Goal: Information Seeking & Learning: Check status

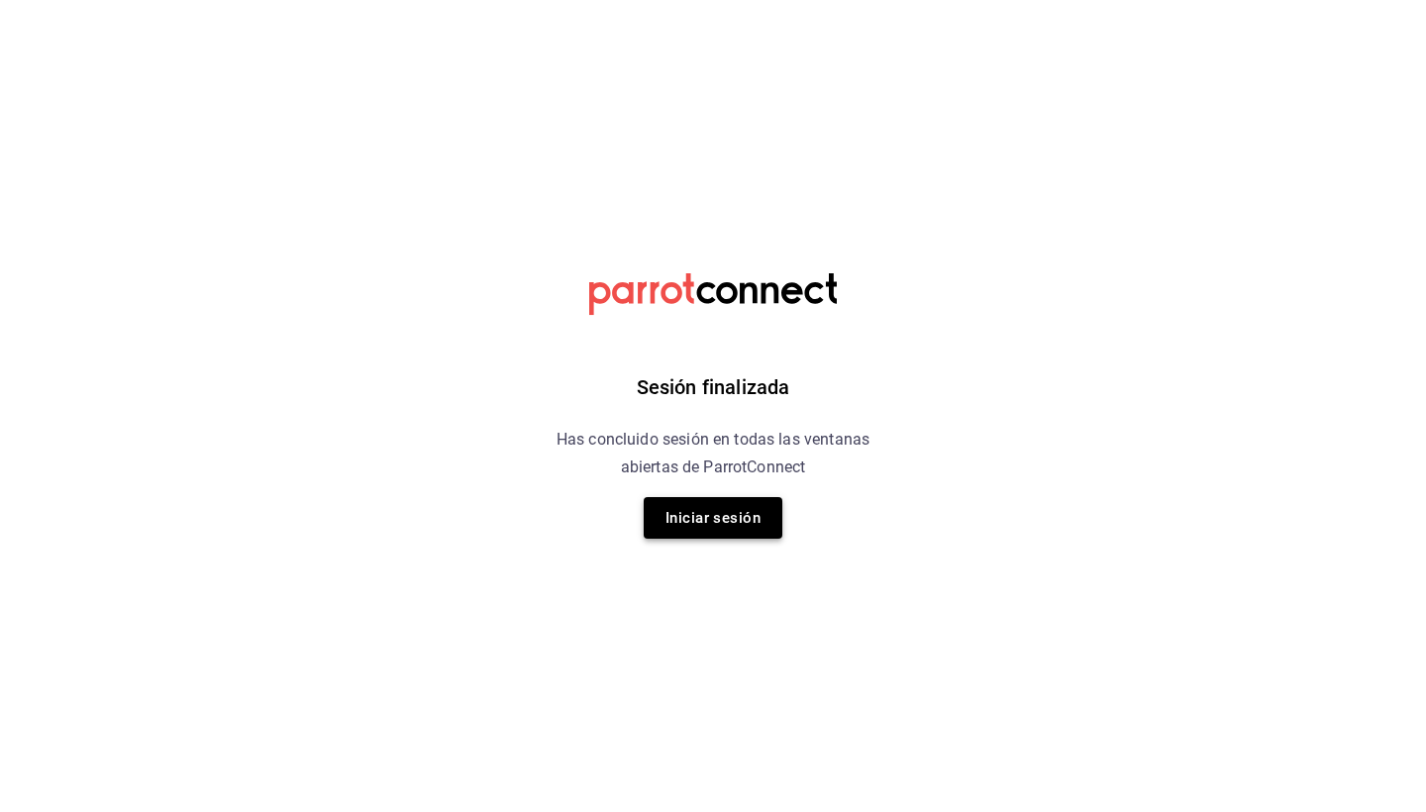
click at [716, 519] on button "Iniciar sesión" at bounding box center [713, 518] width 139 height 42
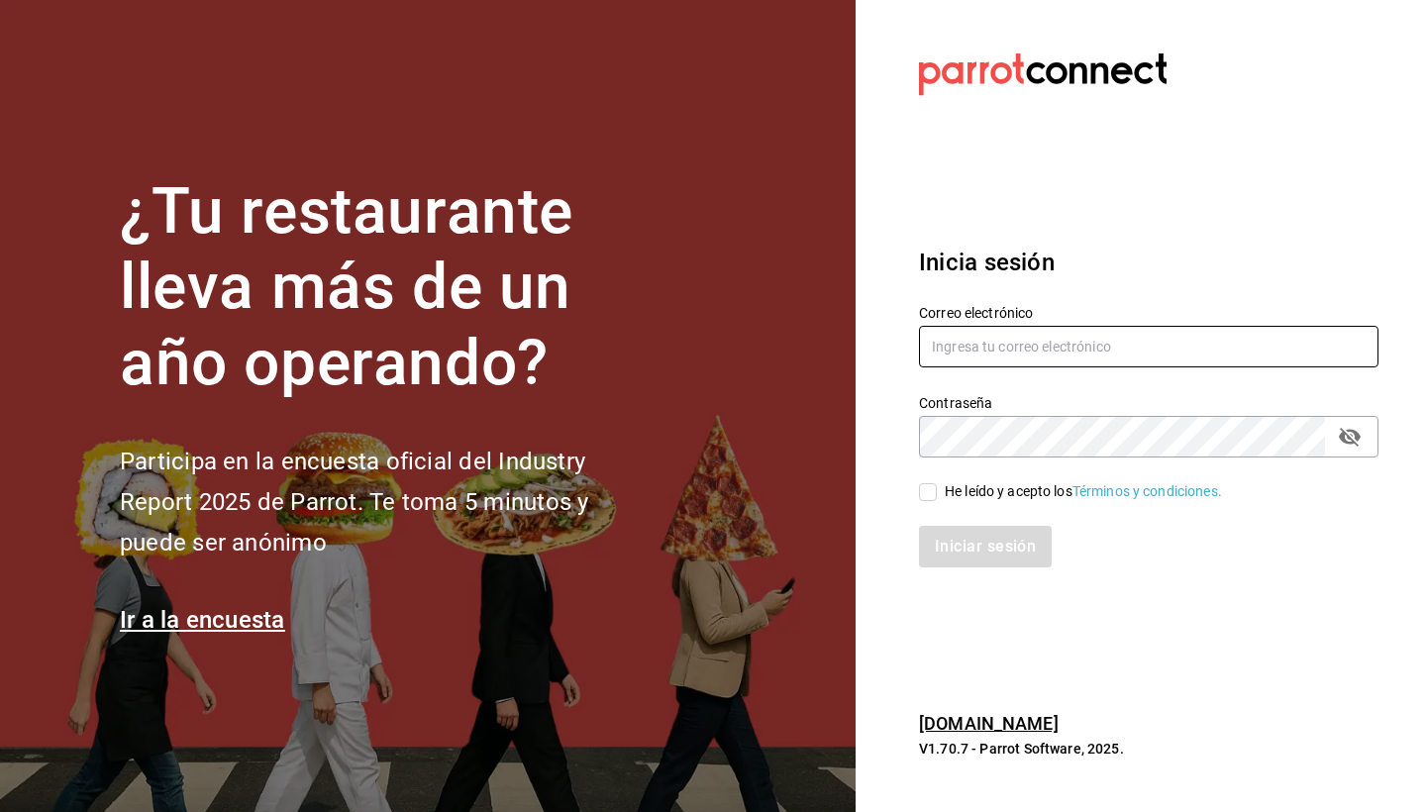
type input "el1847fuerte@gmail.com"
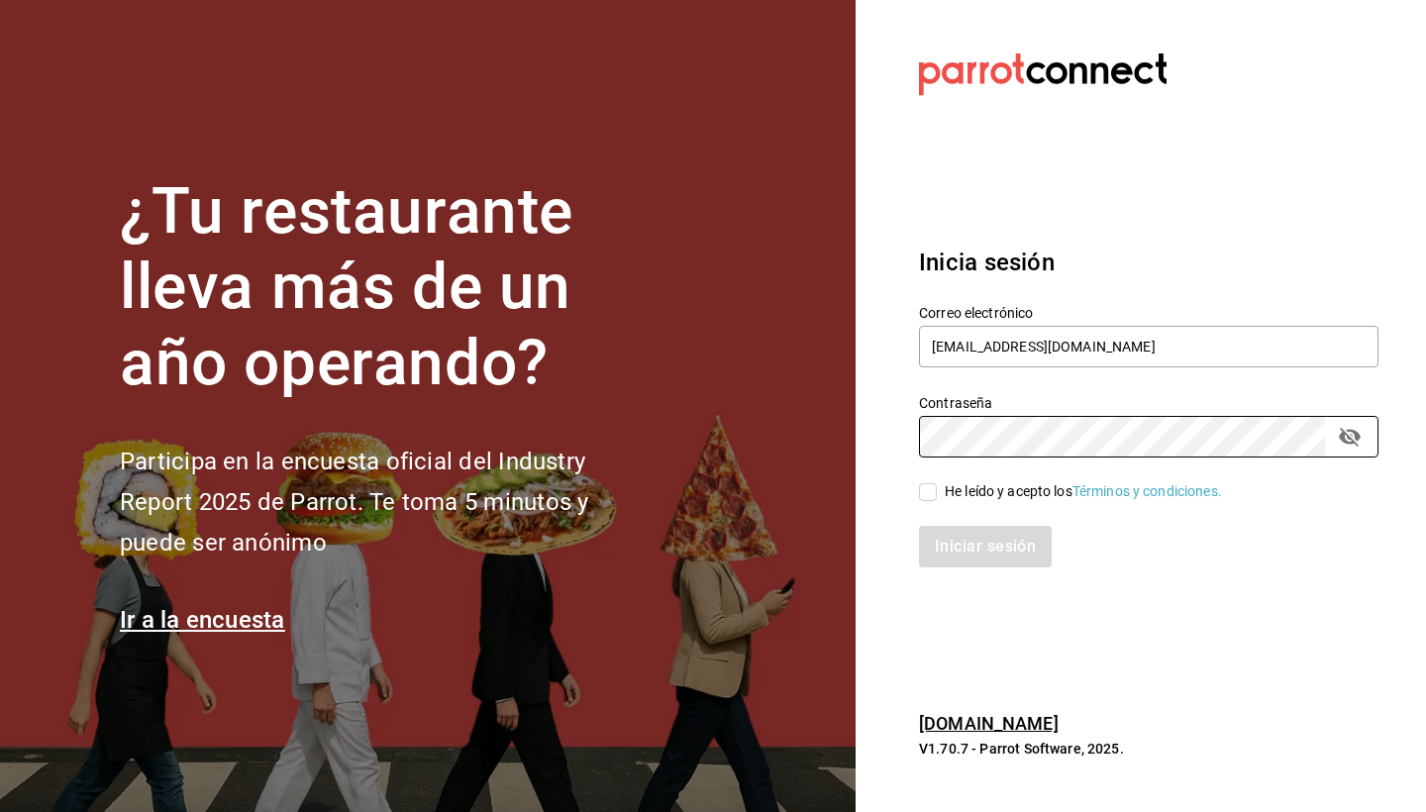
click at [921, 496] on input "He leído y acepto los Términos y condiciones." at bounding box center [928, 492] width 18 height 18
checkbox input "true"
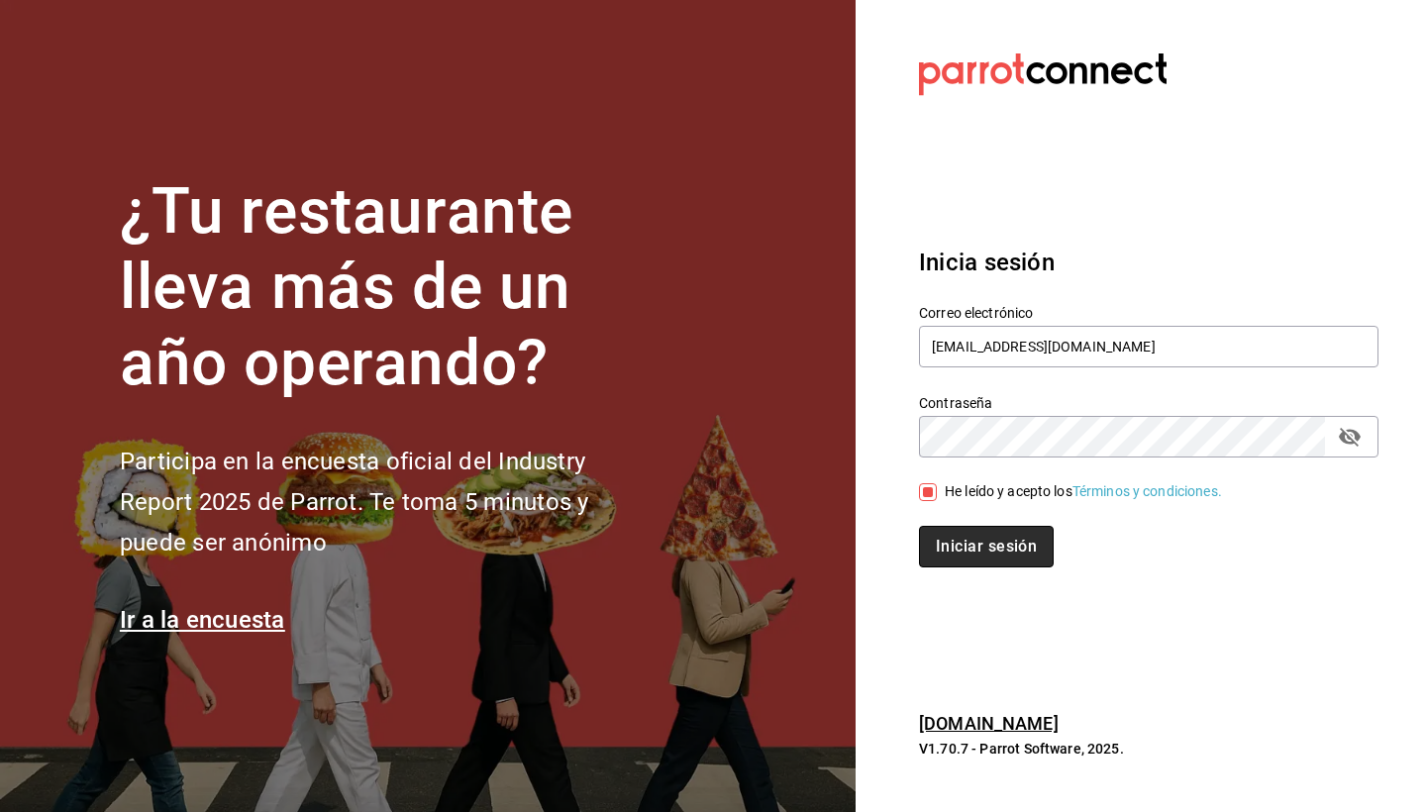
click at [954, 539] on button "Iniciar sesión" at bounding box center [986, 547] width 135 height 42
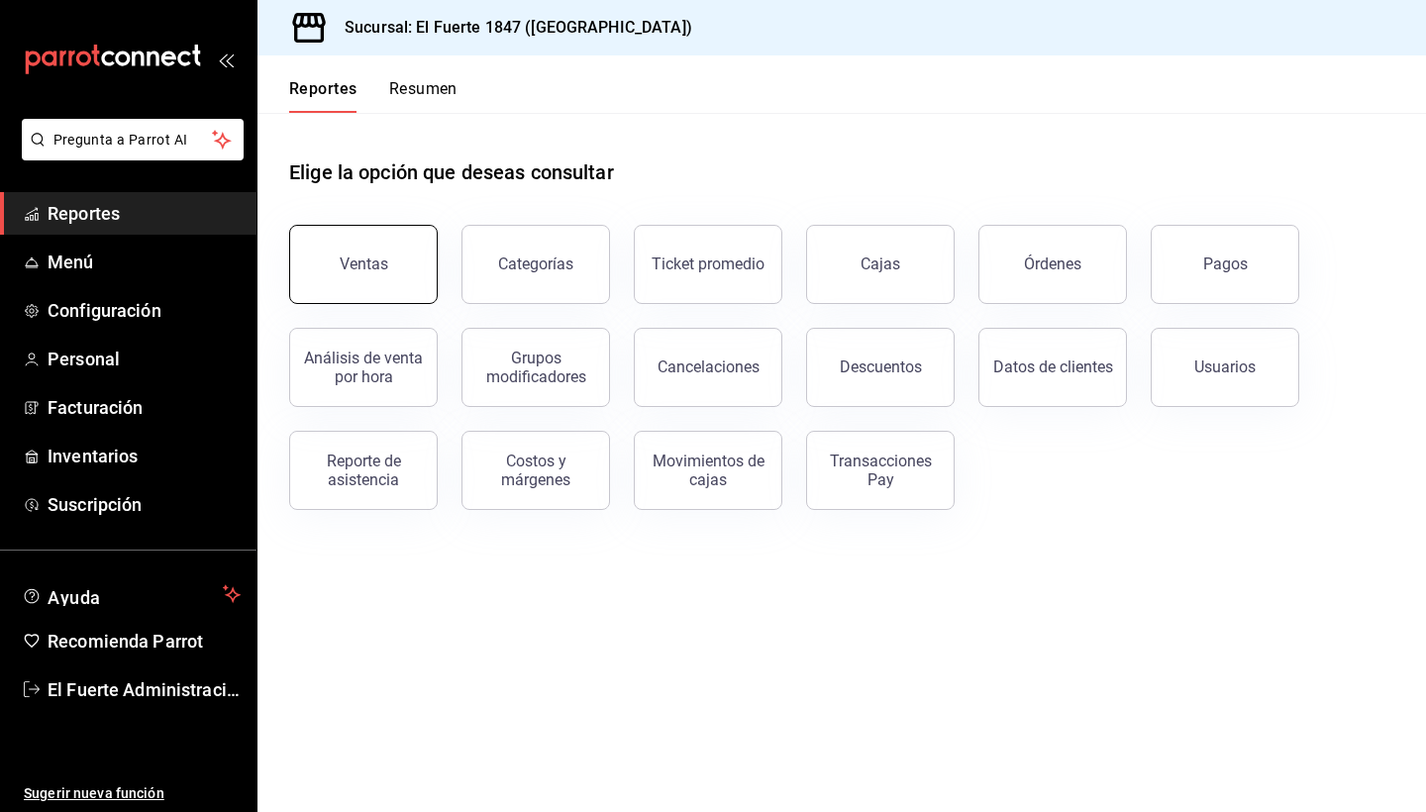
click at [378, 266] on div "Ventas" at bounding box center [364, 264] width 49 height 19
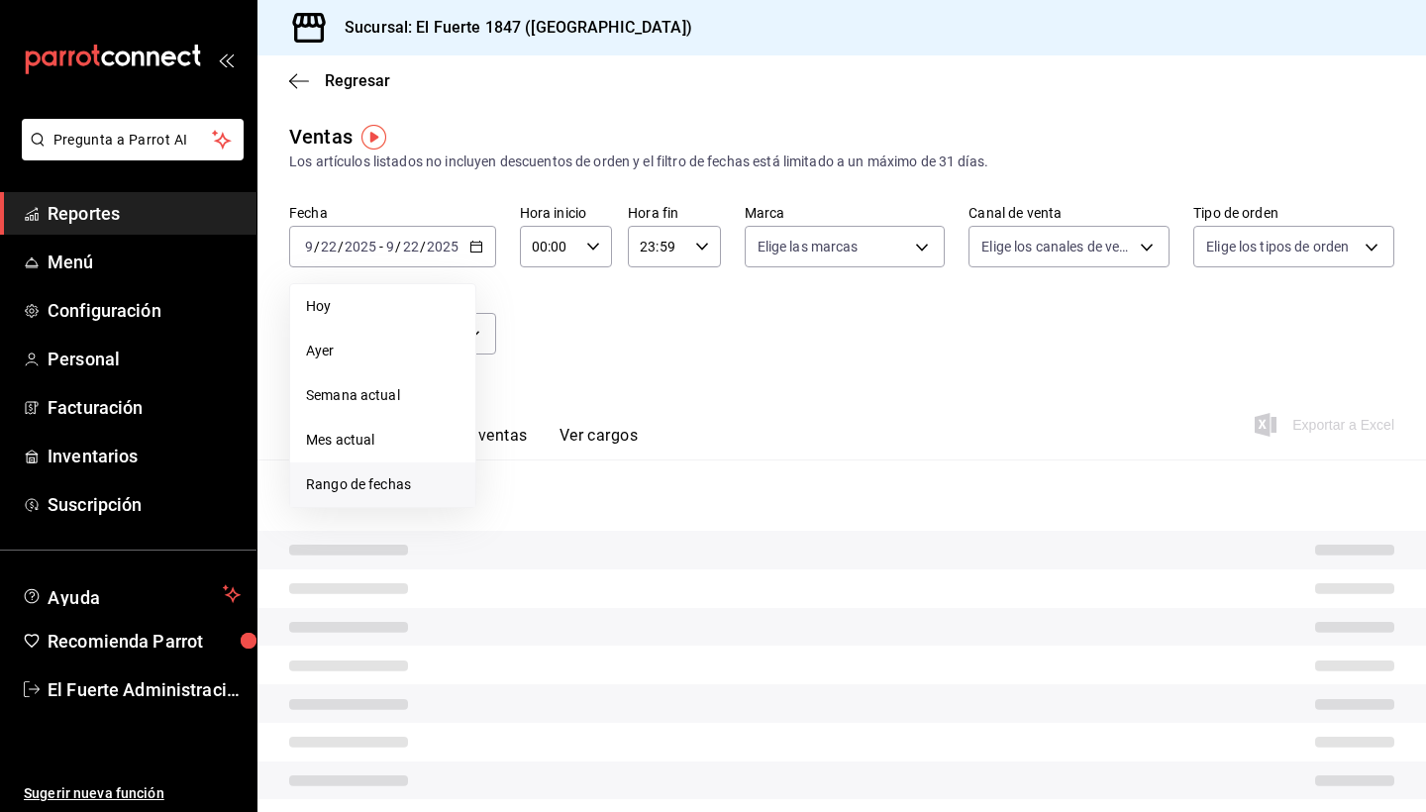
click at [360, 490] on span "Rango de fechas" at bounding box center [383, 484] width 154 height 21
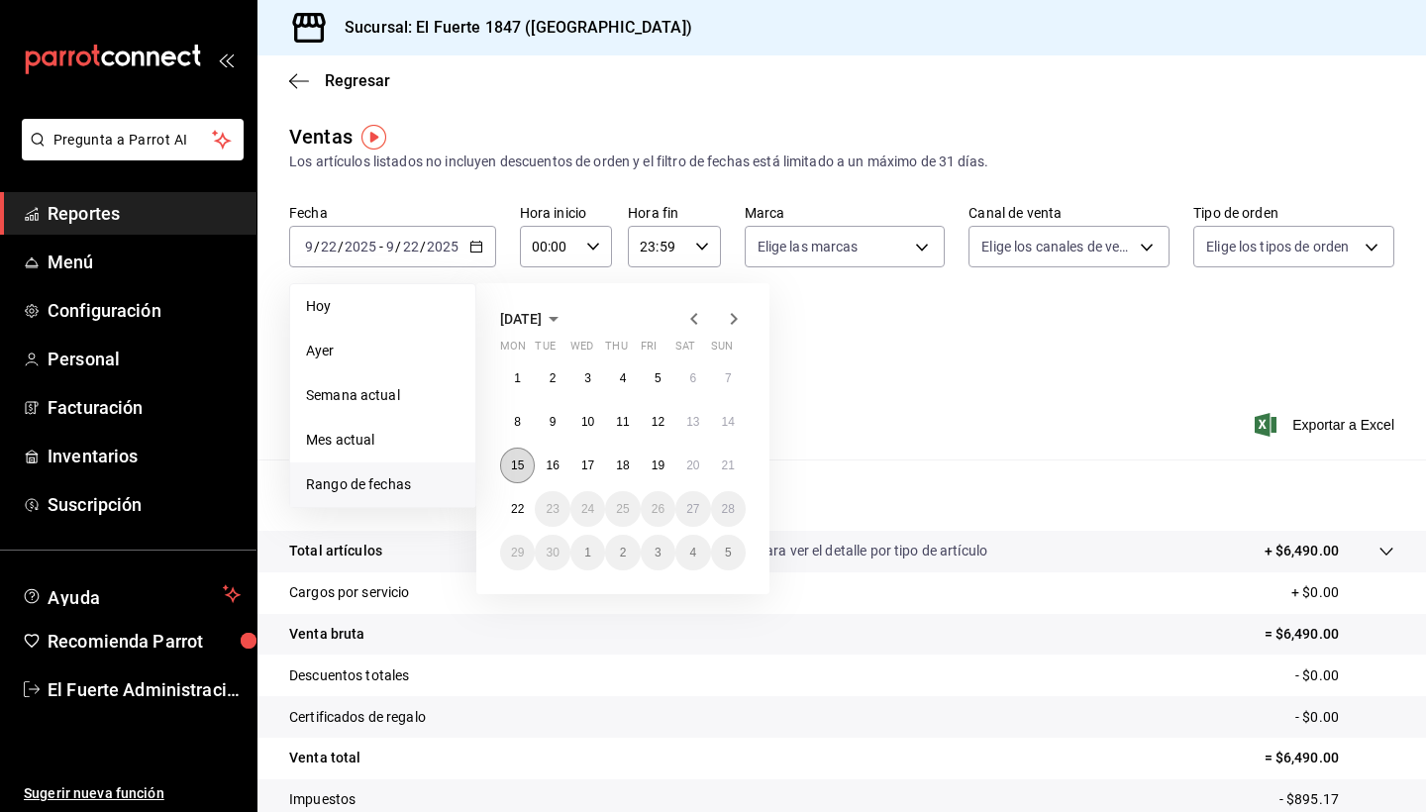
click at [505, 459] on button "15" at bounding box center [517, 466] width 35 height 36
click at [662, 464] on abbr "19" at bounding box center [658, 466] width 13 height 14
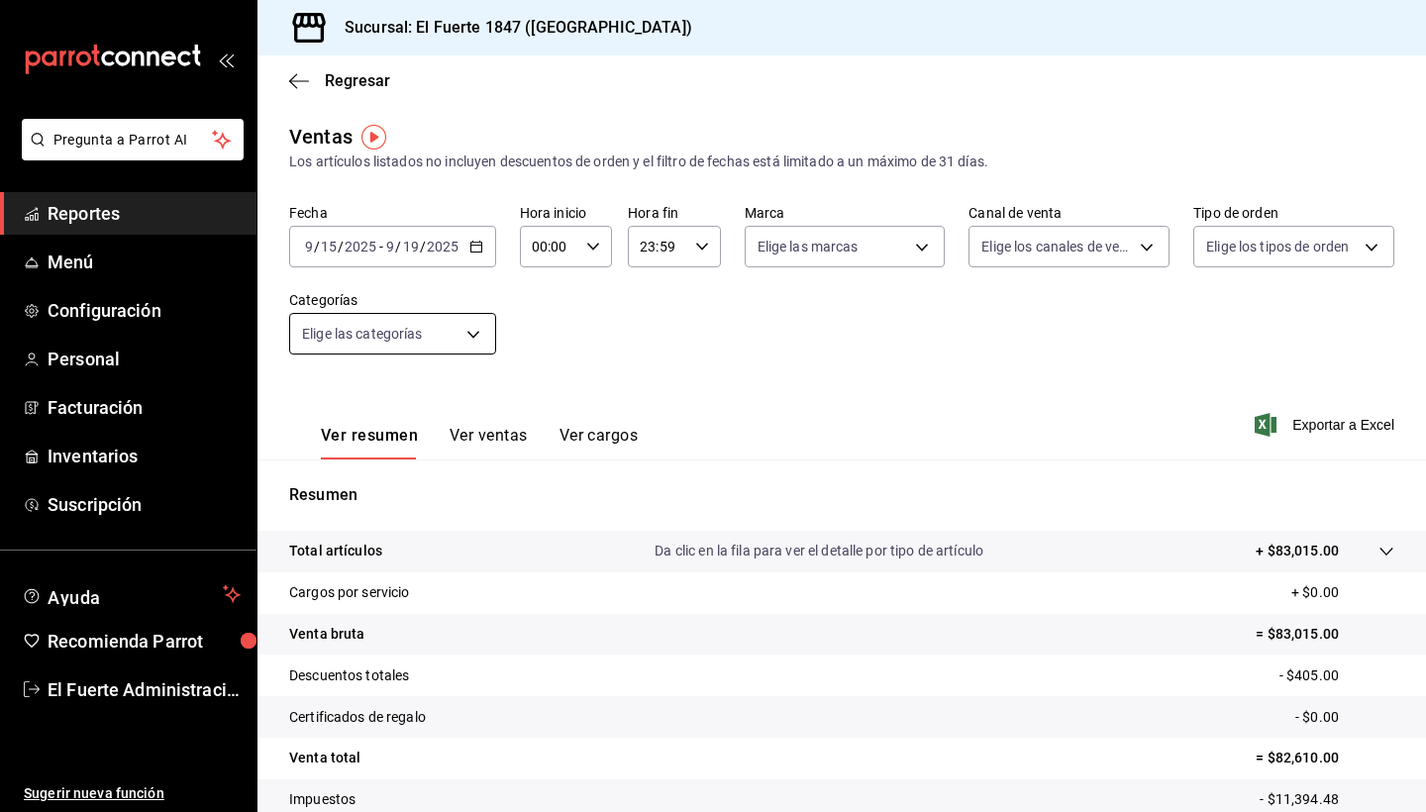
click at [397, 354] on body "Pregunta a Parrot AI Reportes Menú Configuración Personal Facturación Inventari…" at bounding box center [713, 406] width 1426 height 812
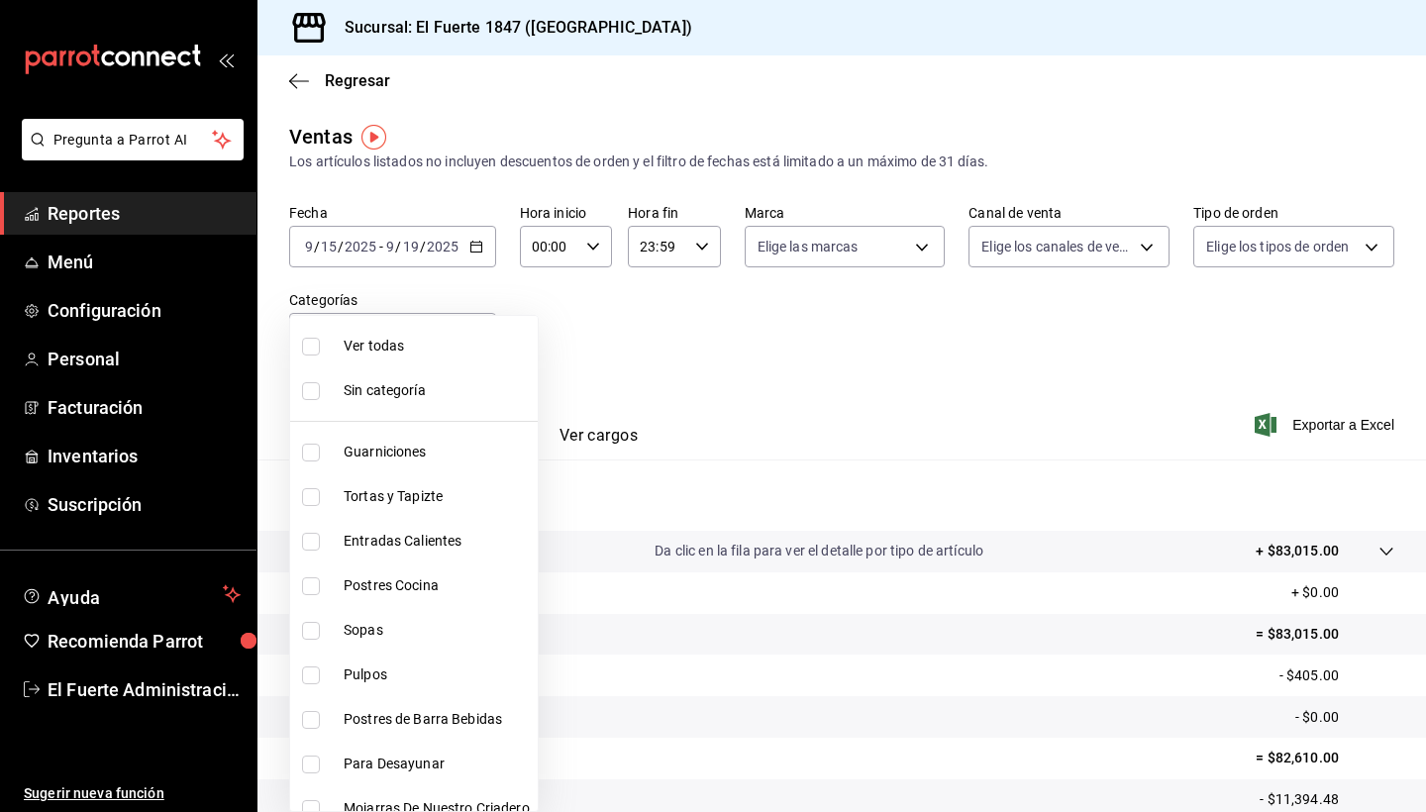
click at [373, 722] on span "Postres de Barra Bebidas" at bounding box center [437, 719] width 186 height 21
type input "d1634a6d-ca8c-45c4-afac-916dec01935f"
checkbox input "true"
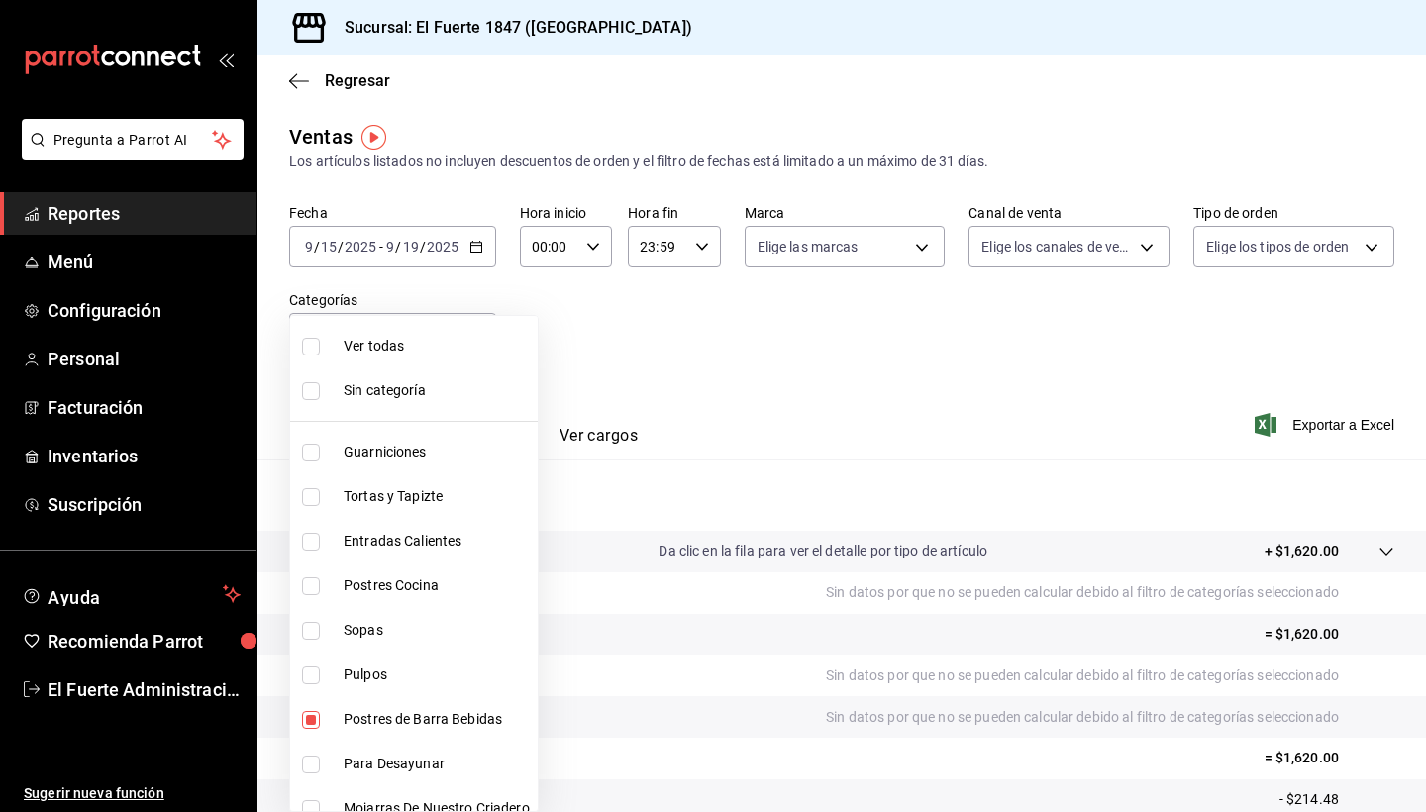
click at [691, 407] on div at bounding box center [713, 406] width 1426 height 812
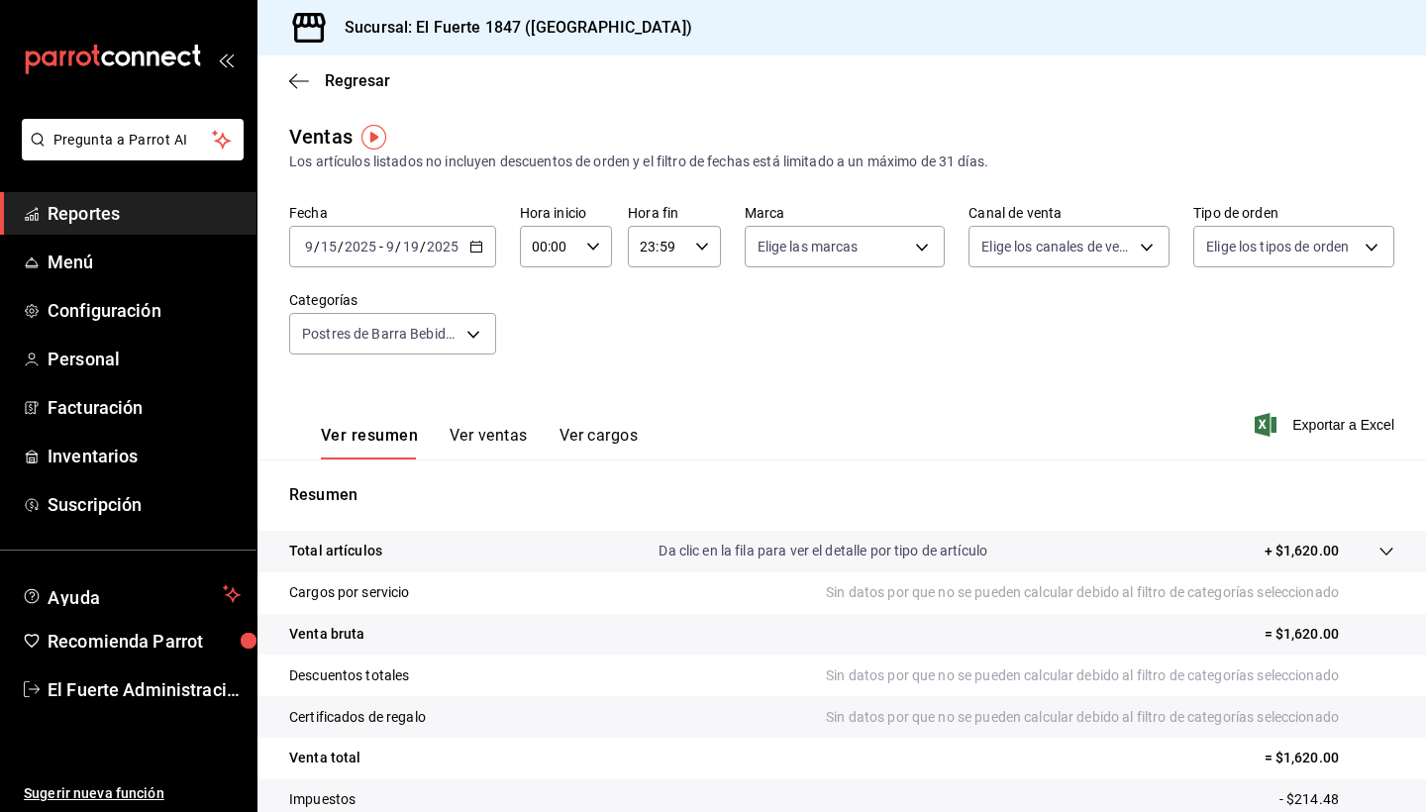
click at [381, 256] on div "[DATE] [DATE] - [DATE] [DATE]" at bounding box center [392, 247] width 207 height 42
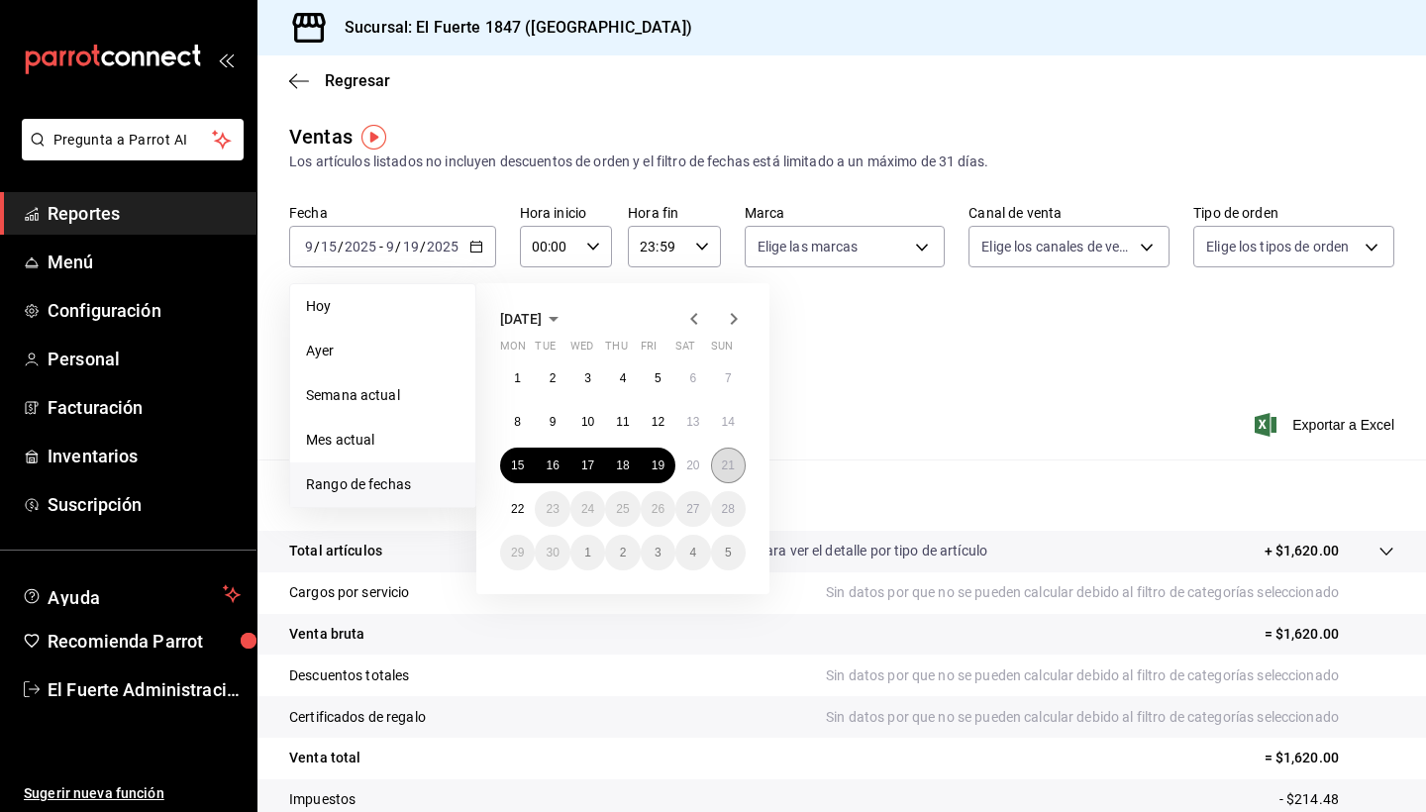
click at [733, 469] on abbr "21" at bounding box center [728, 466] width 13 height 14
click at [687, 466] on abbr "20" at bounding box center [692, 466] width 13 height 14
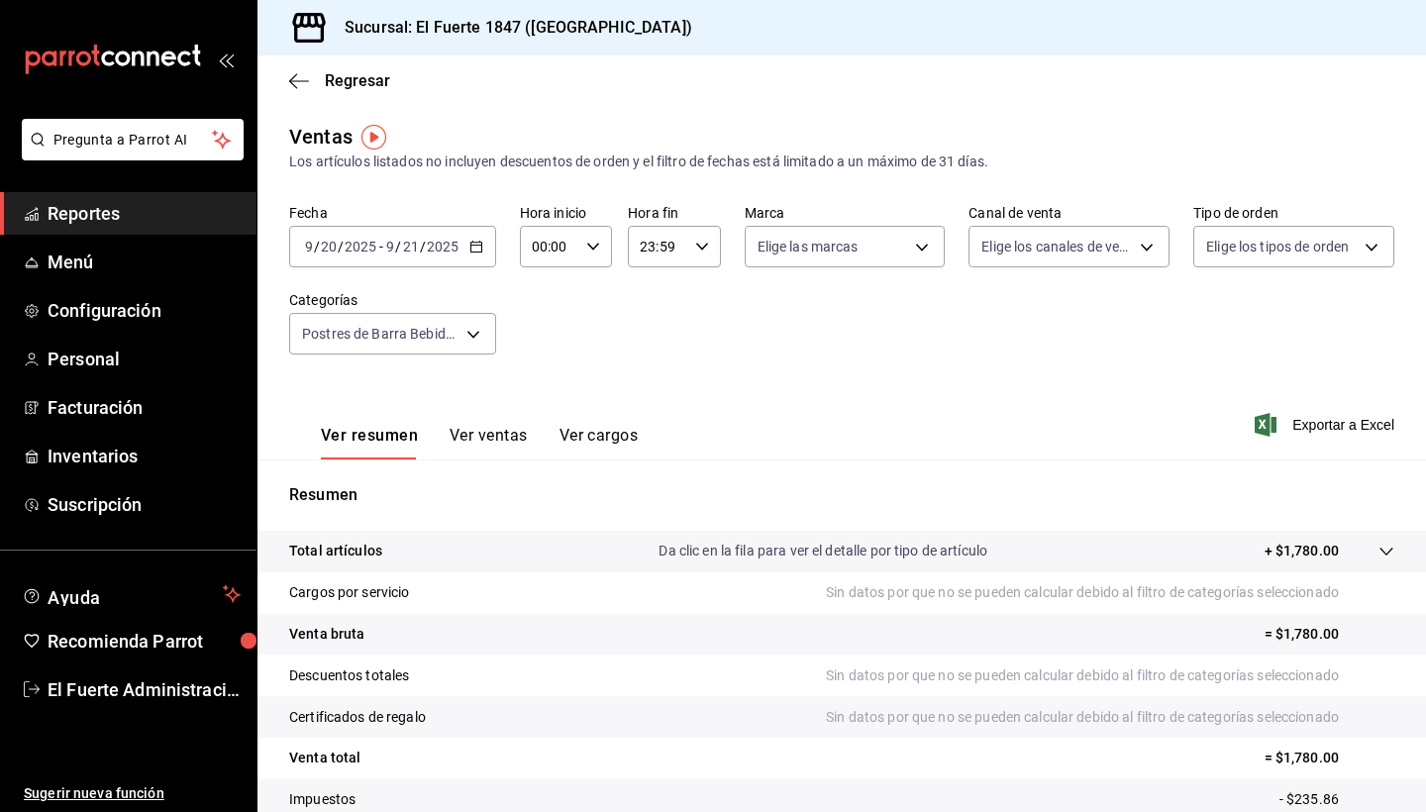
click at [428, 223] on div "Fecha [DATE] [DATE] - [DATE] [DATE]" at bounding box center [392, 235] width 207 height 63
click at [426, 235] on div "[DATE] [DATE] - [DATE] [DATE]" at bounding box center [392, 247] width 207 height 42
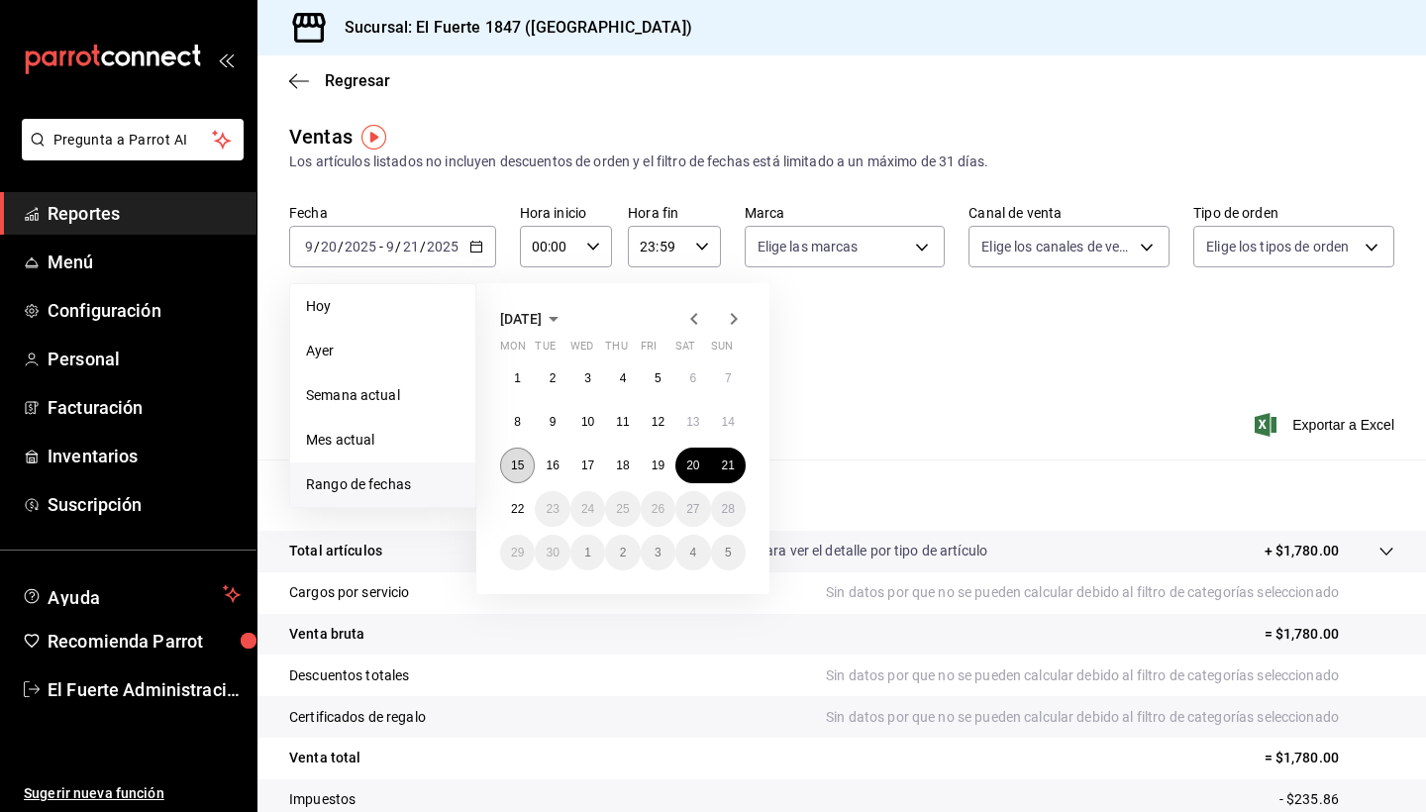
click at [520, 471] on abbr "15" at bounding box center [517, 466] width 13 height 14
click at [721, 465] on button "21" at bounding box center [728, 466] width 35 height 36
